Goal: Complete application form

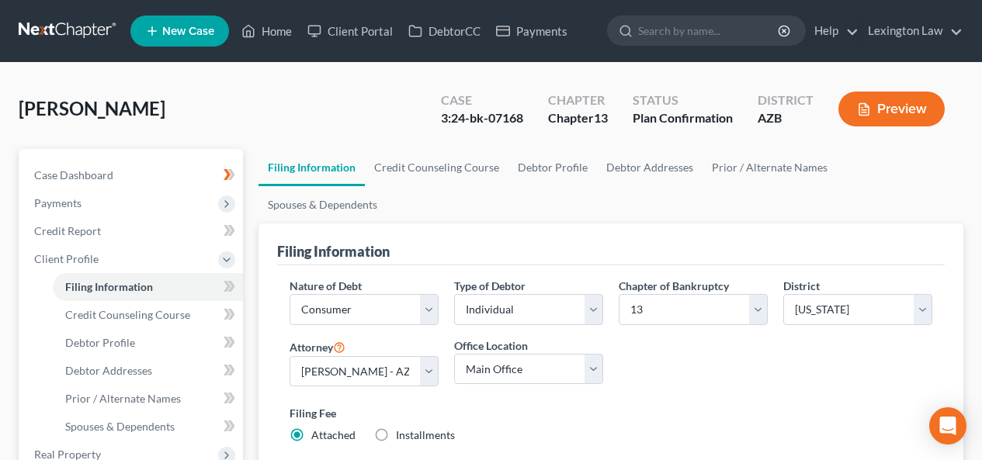
select select "1"
select select "0"
select select "3"
select select "4"
select select "0"
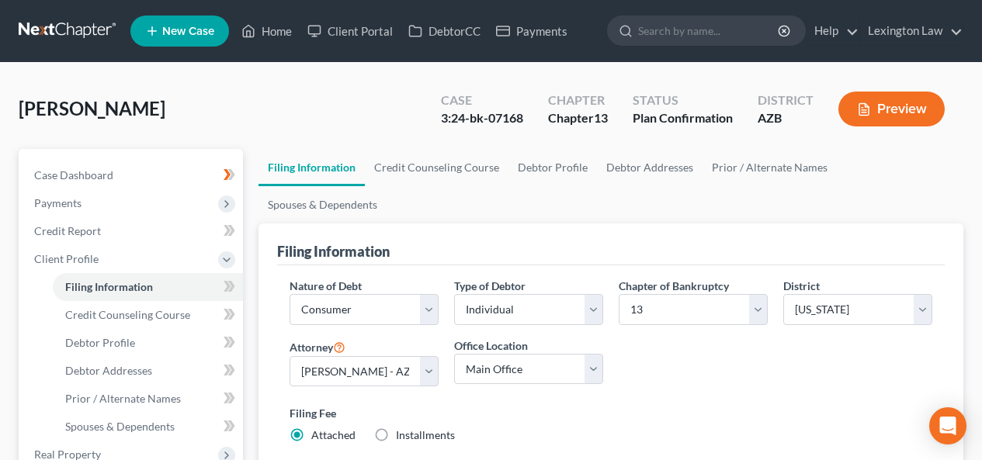
select select "3"
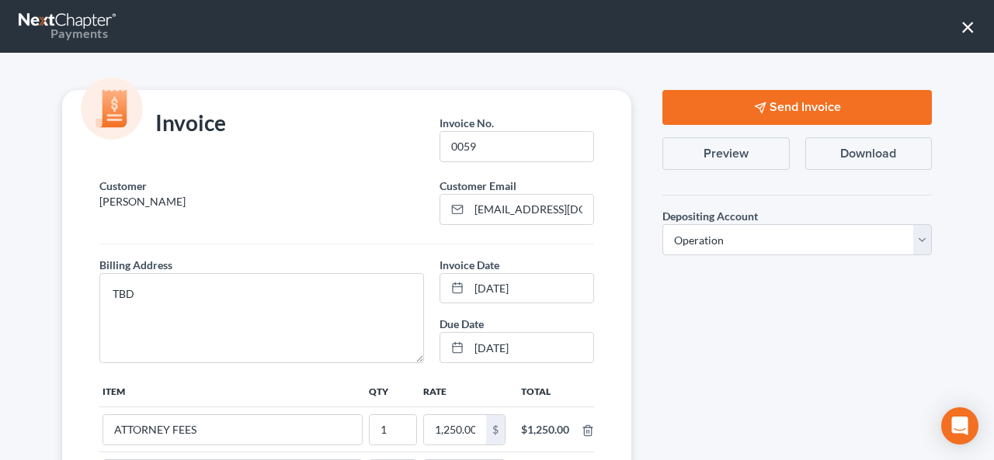
select select "0"
